Goal: Navigation & Orientation: Find specific page/section

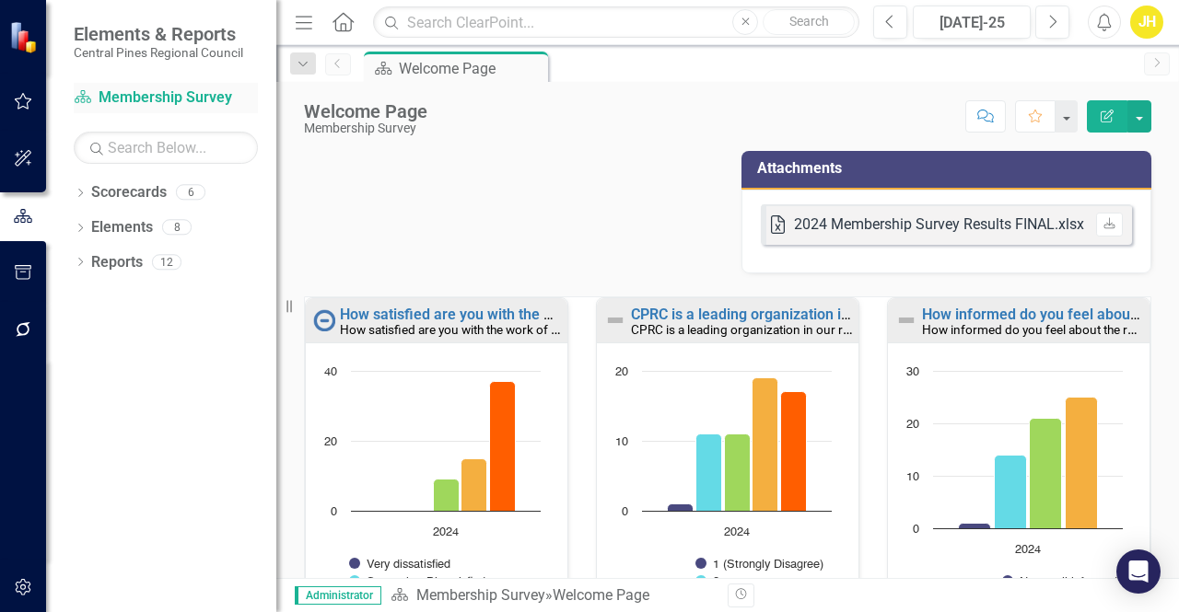
click at [155, 97] on link "Scorecard Membership Survey" at bounding box center [166, 97] width 184 height 21
click at [25, 150] on button "button" at bounding box center [23, 159] width 41 height 39
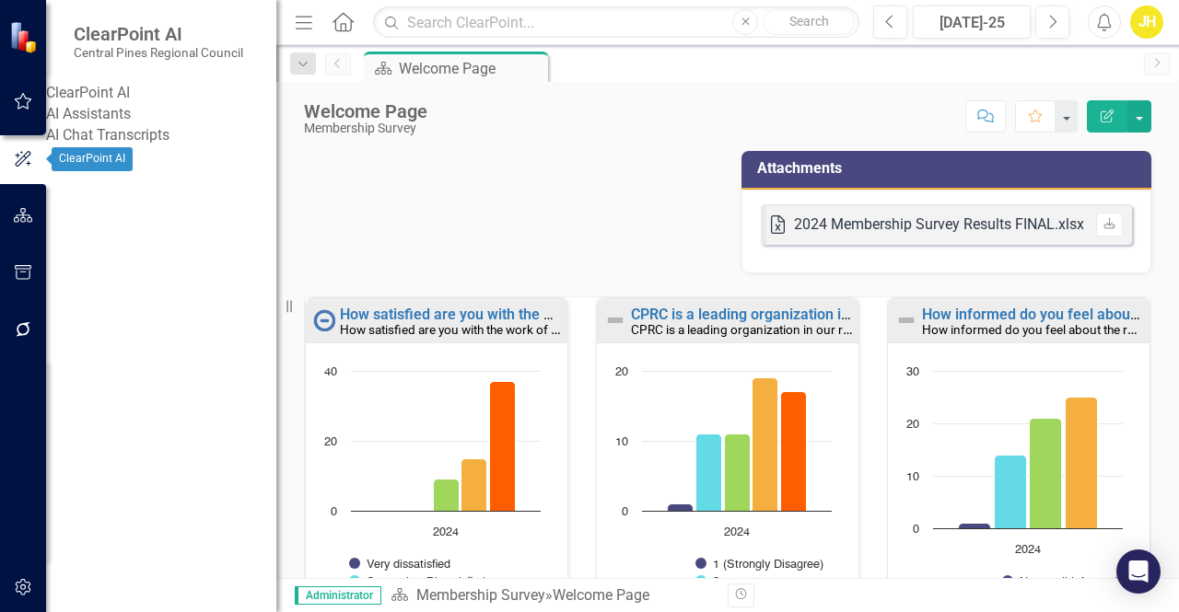
click at [24, 94] on icon "button" at bounding box center [23, 101] width 19 height 15
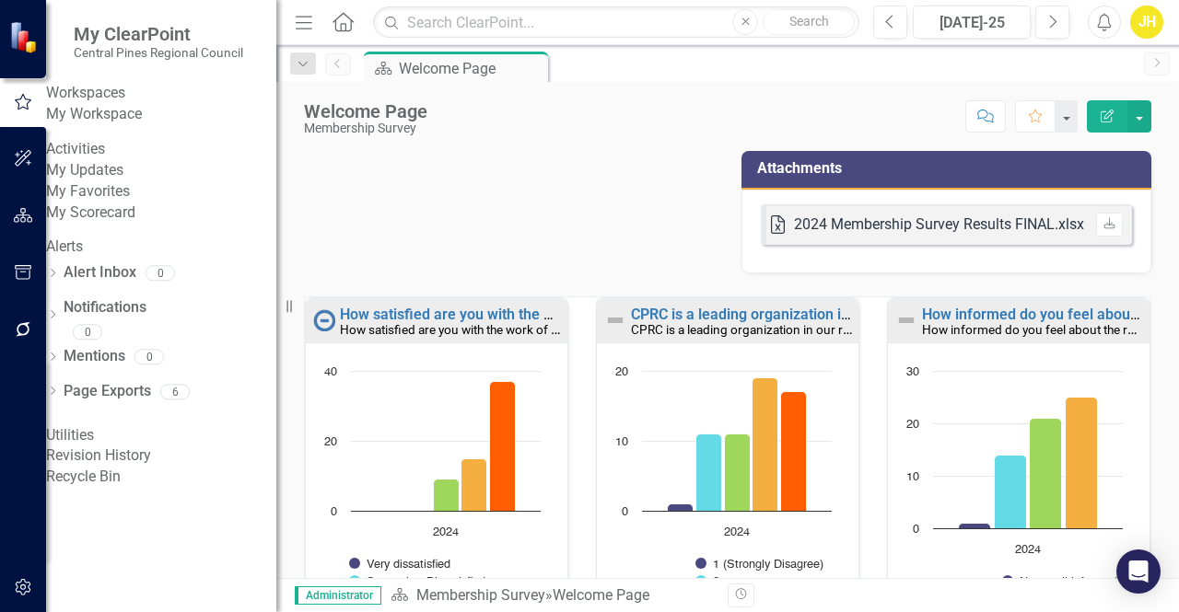
click at [17, 220] on icon "button" at bounding box center [23, 215] width 19 height 15
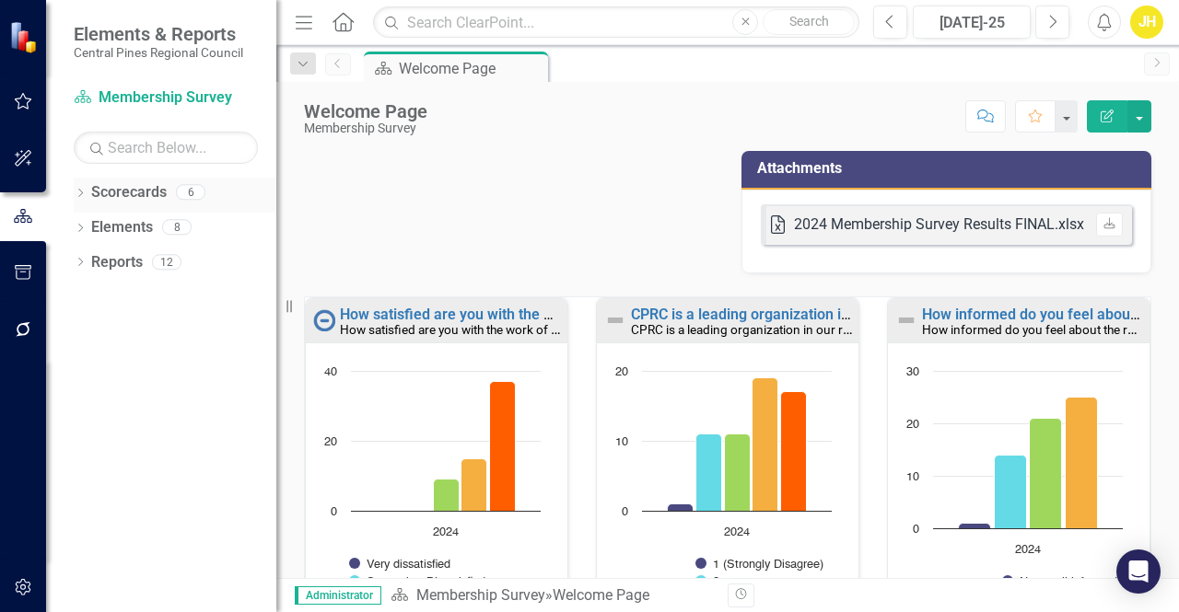
click at [134, 189] on link "Scorecards" at bounding box center [129, 192] width 76 height 21
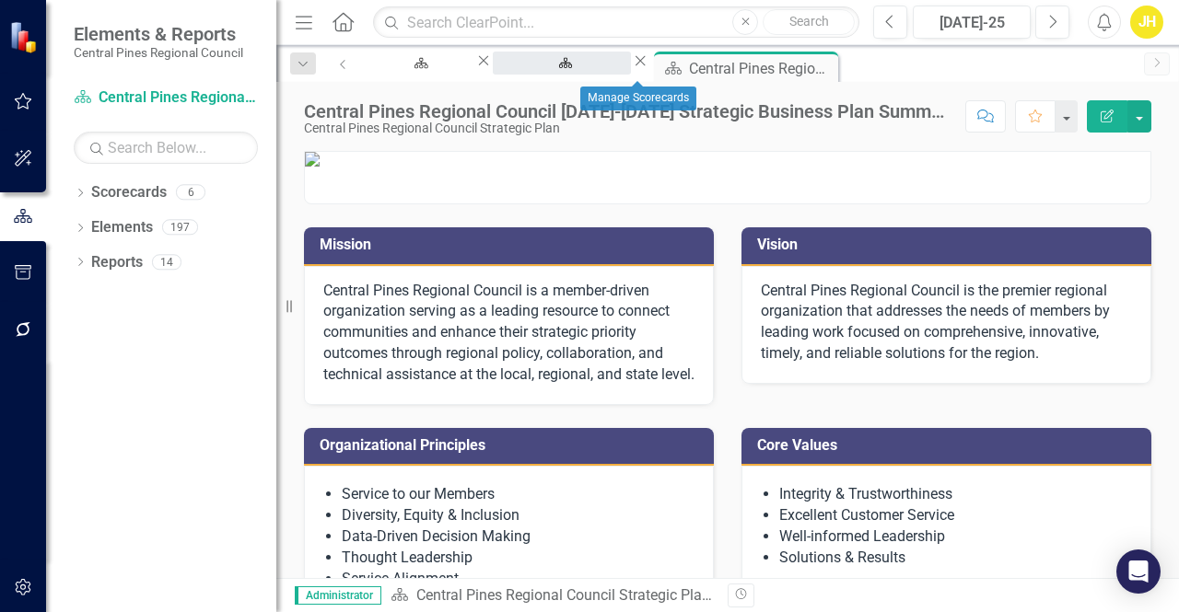
click at [605, 69] on div "Manage Scorecards" at bounding box center [561, 80] width 105 height 23
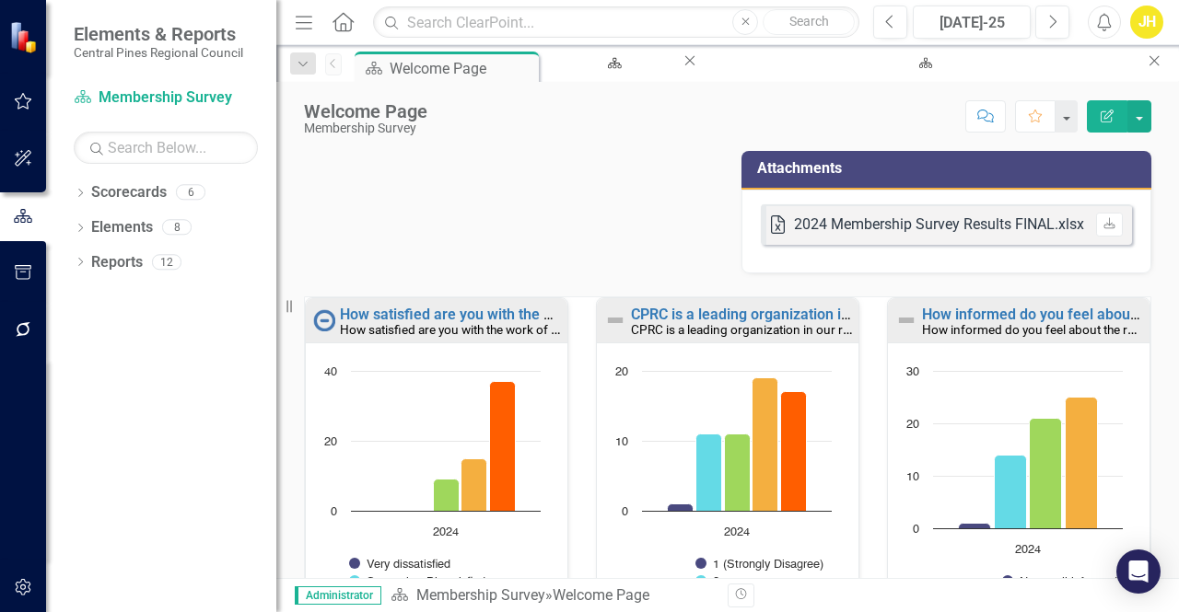
scroll to position [2, 0]
click at [855, 220] on div "2024 Membership Survey Results FINAL.xlsx" at bounding box center [939, 225] width 290 height 21
click at [112, 194] on link "Scorecards" at bounding box center [129, 192] width 76 height 21
